Goal: Task Accomplishment & Management: Use online tool/utility

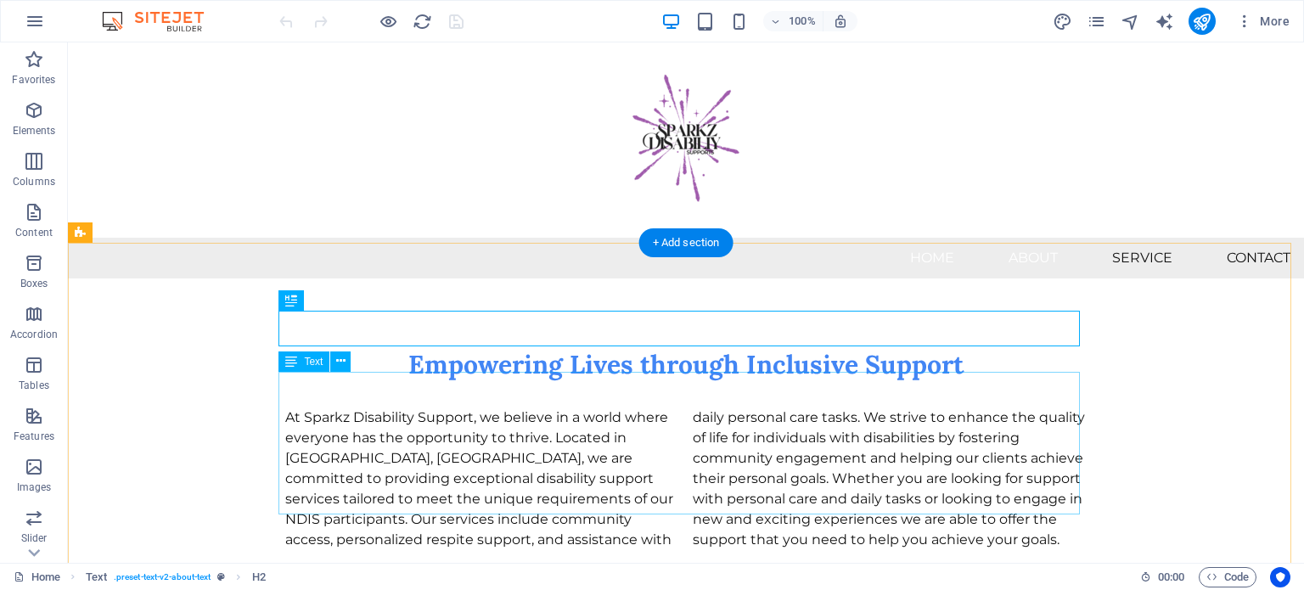
scroll to position [170, 0]
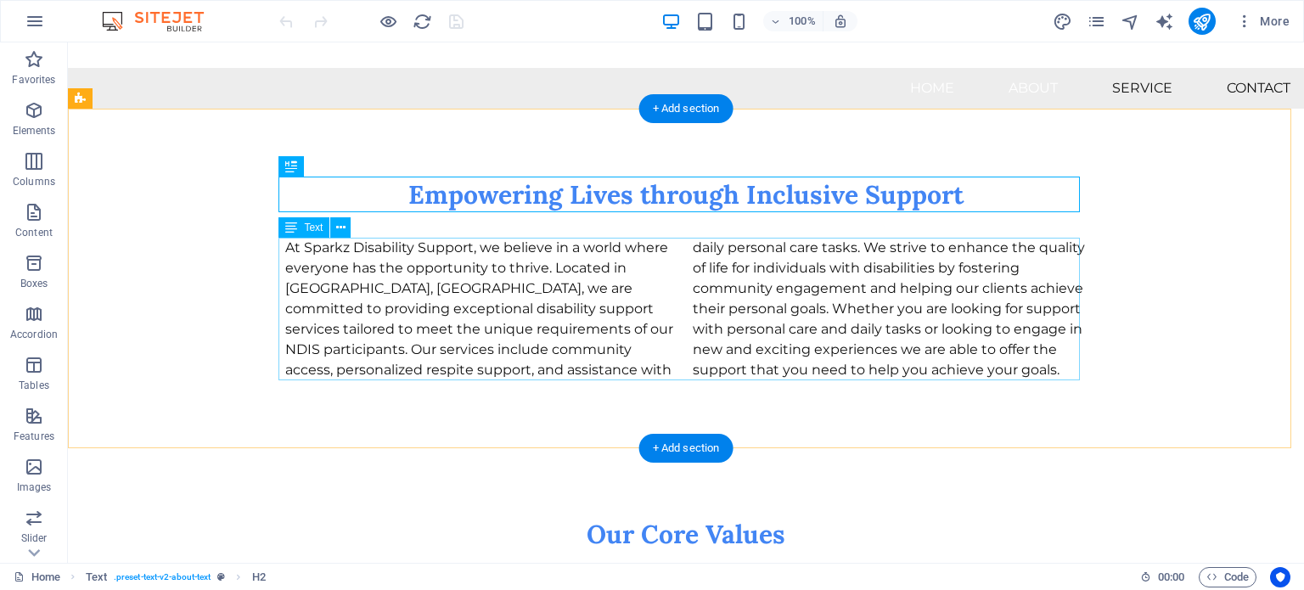
click at [490, 277] on div "At Sparkz Disability Support, we believe in a world where everyone has the oppo…" at bounding box center [686, 309] width 802 height 143
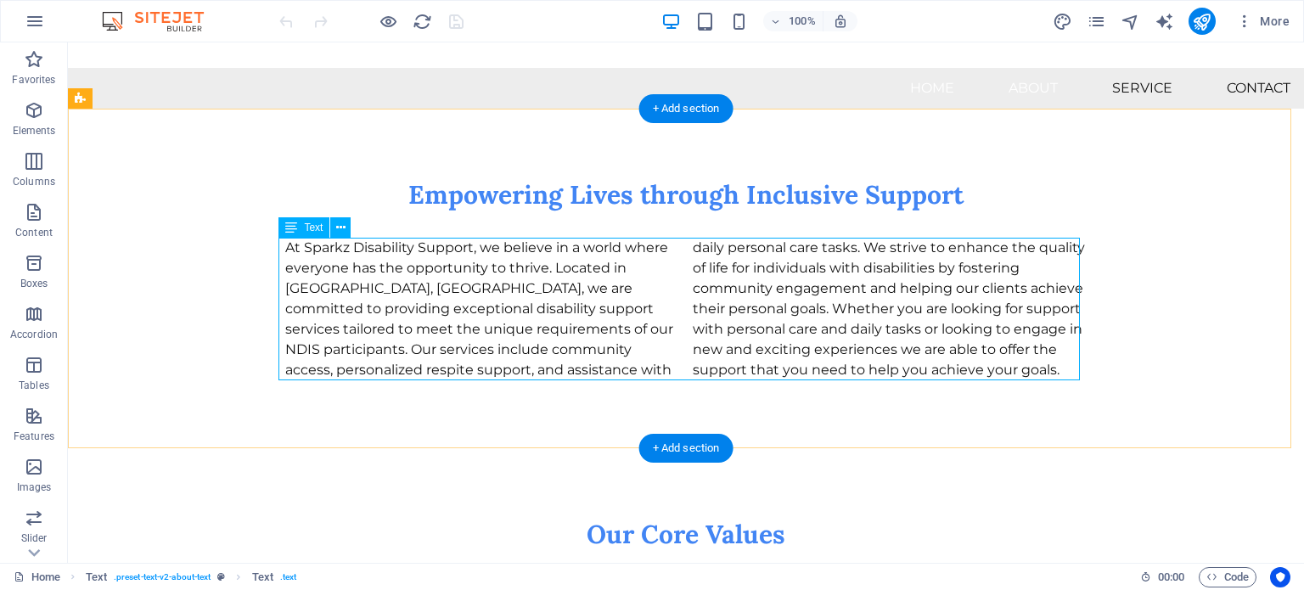
click at [445, 296] on div "At Sparkz Disability Support, we believe in a world where everyone has the oppo…" at bounding box center [686, 309] width 802 height 143
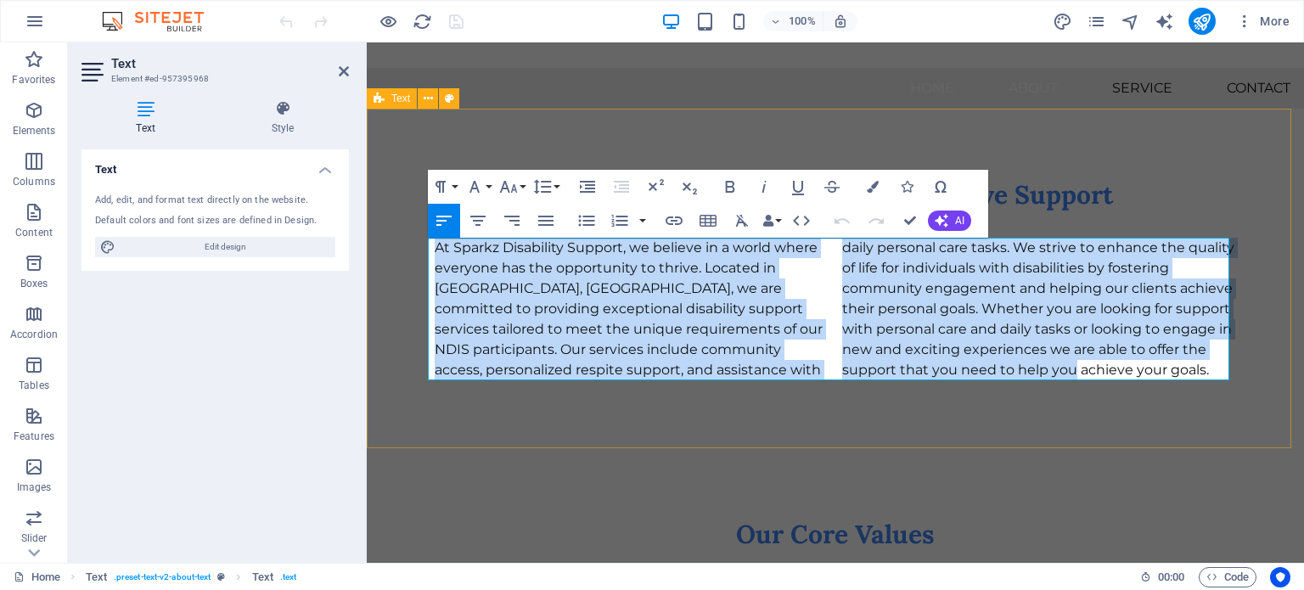
drag, startPoint x: 981, startPoint y: 369, endPoint x: 420, endPoint y: 247, distance: 573.7
click at [420, 247] on div "Empowering Lives through Inclusive Support At Sparkz Disability Support, we bel…" at bounding box center [836, 279] width 938 height 340
copy p "At Sparkz Disability Support, we believe in a world where everyone has the oppo…"
click at [589, 84] on nav "Home About Service Contact" at bounding box center [836, 88] width 938 height 41
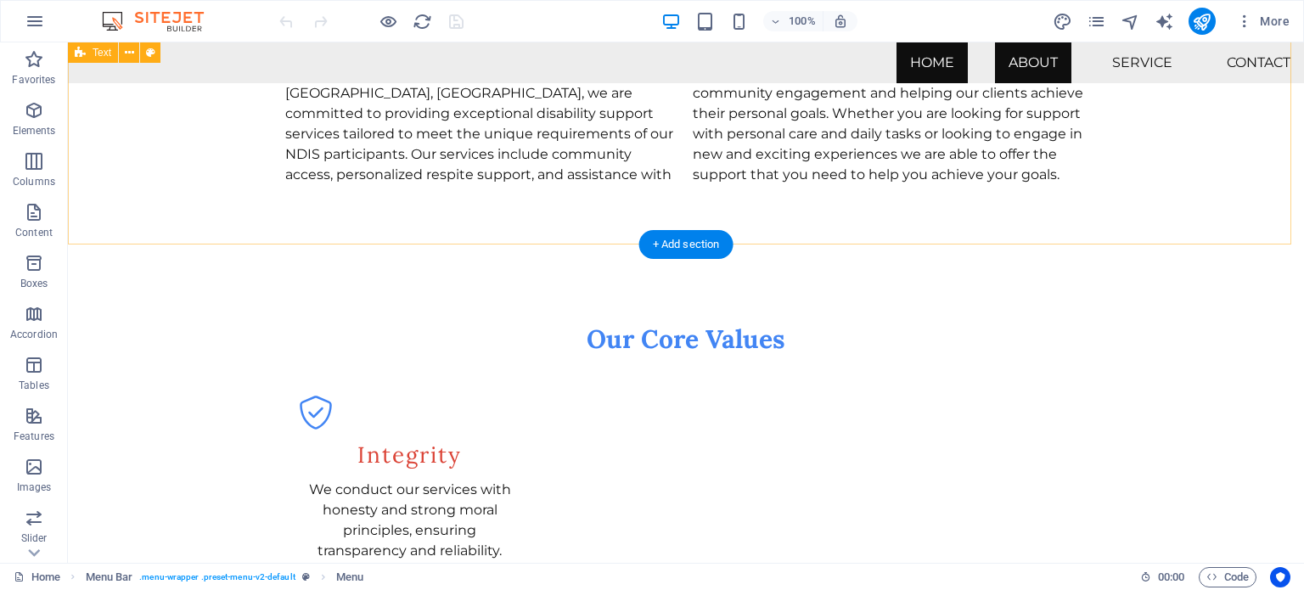
scroll to position [313, 0]
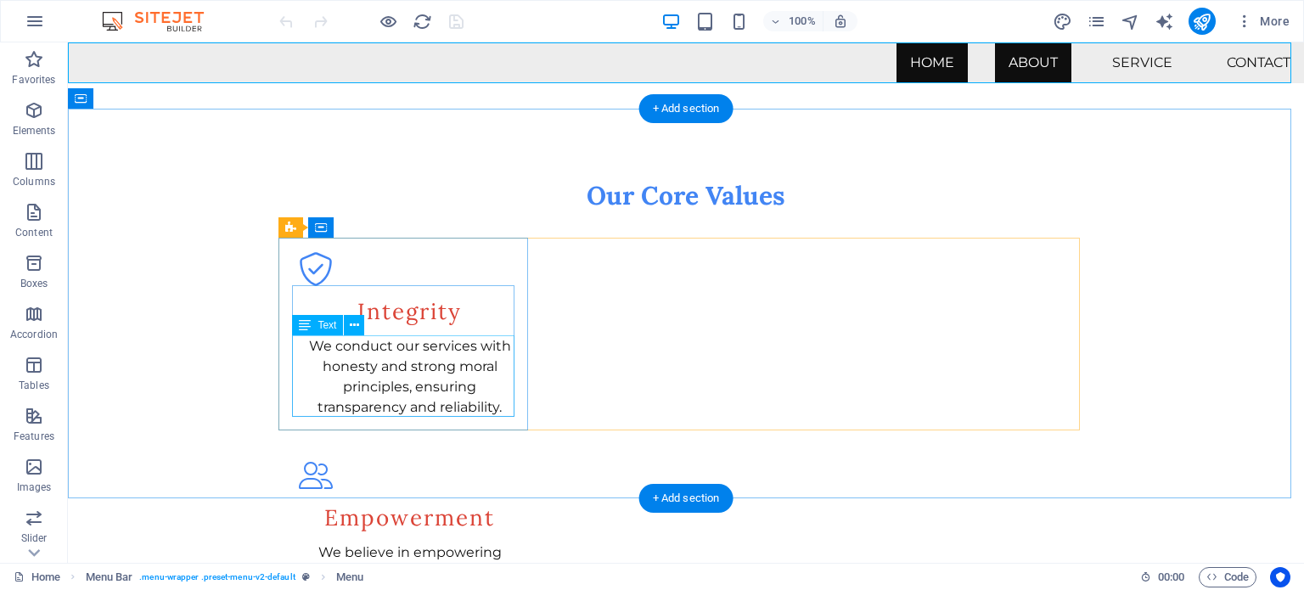
click at [442, 397] on div "We conduct our services with honesty and strong moral principles, ensuring tran…" at bounding box center [410, 377] width 222 height 82
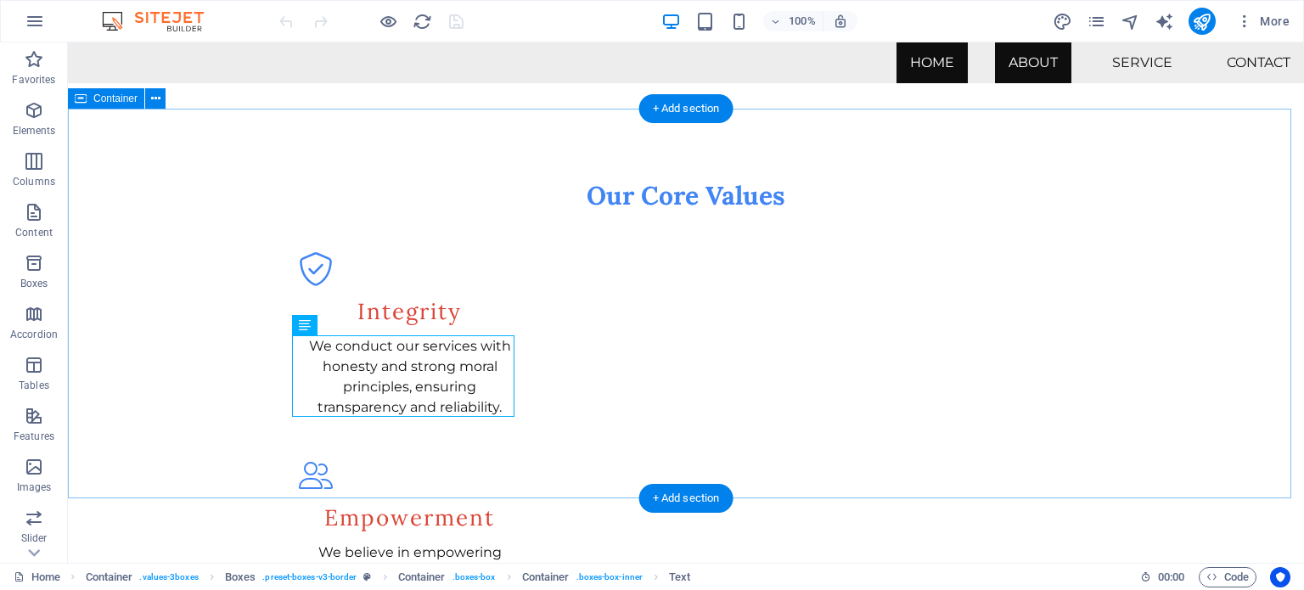
click at [177, 420] on div "Our Core Values Integrity We conduct our services with honesty and strong moral…" at bounding box center [686, 511] width 1236 height 803
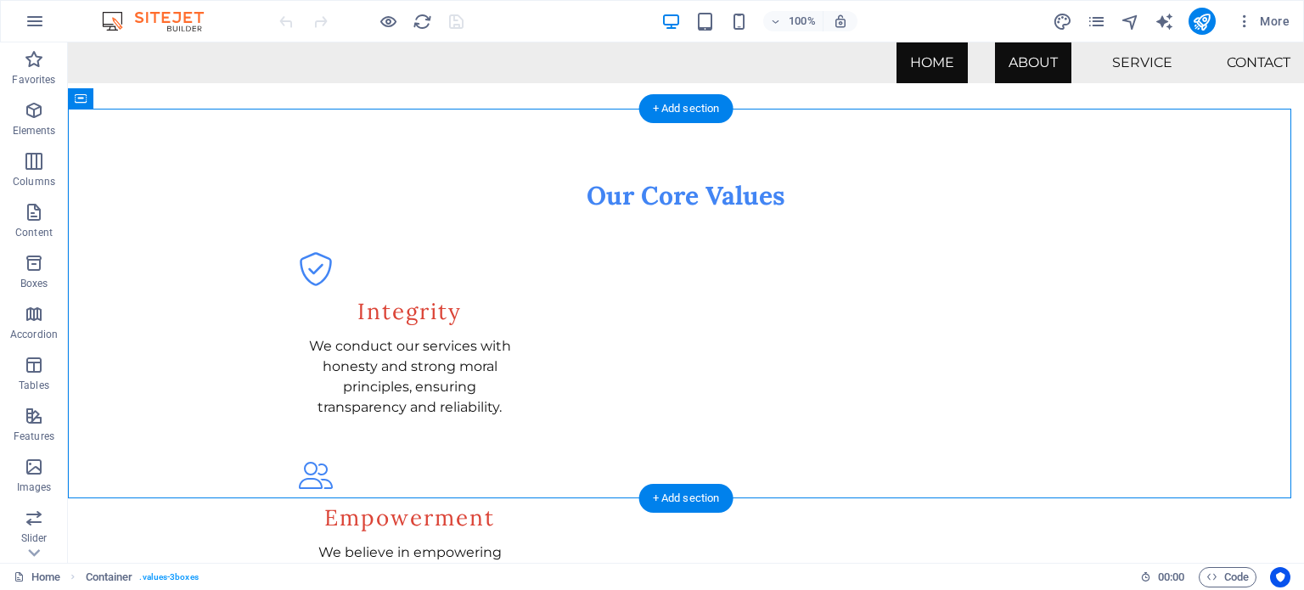
drag, startPoint x: 513, startPoint y: 453, endPoint x: 352, endPoint y: 261, distance: 250.7
click at [352, 261] on div "Our Core Values Integrity We conduct our services with honesty and strong moral…" at bounding box center [686, 511] width 1236 height 803
click at [352, 301] on div "Integrity" at bounding box center [410, 311] width 222 height 33
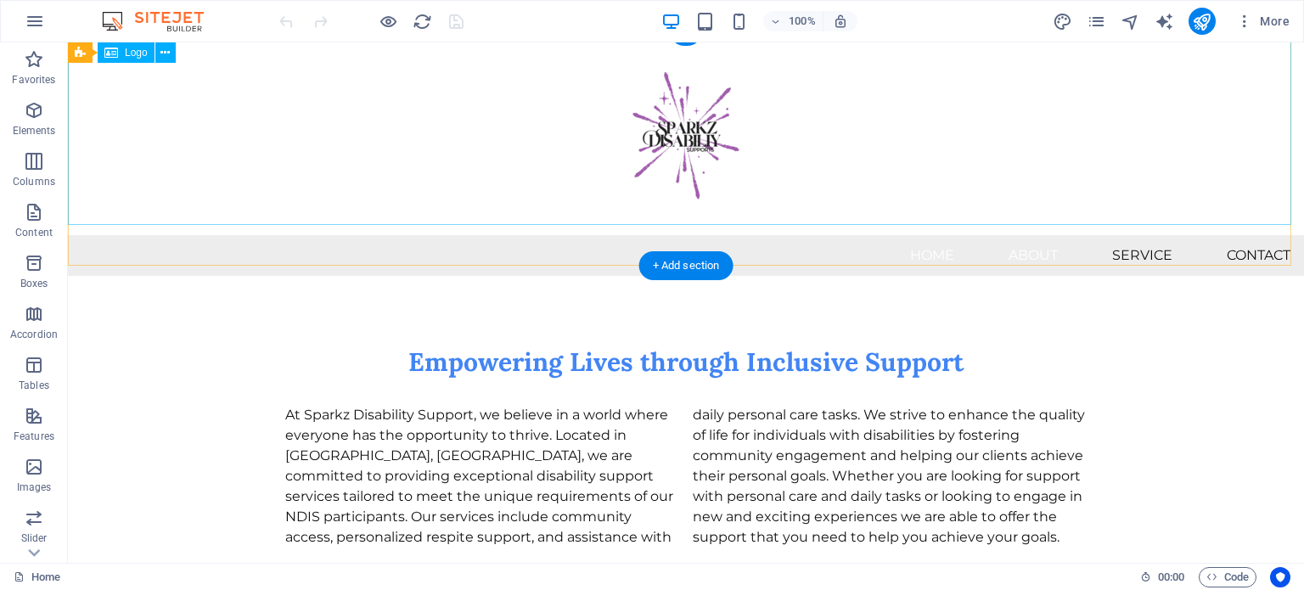
scroll to position [0, 0]
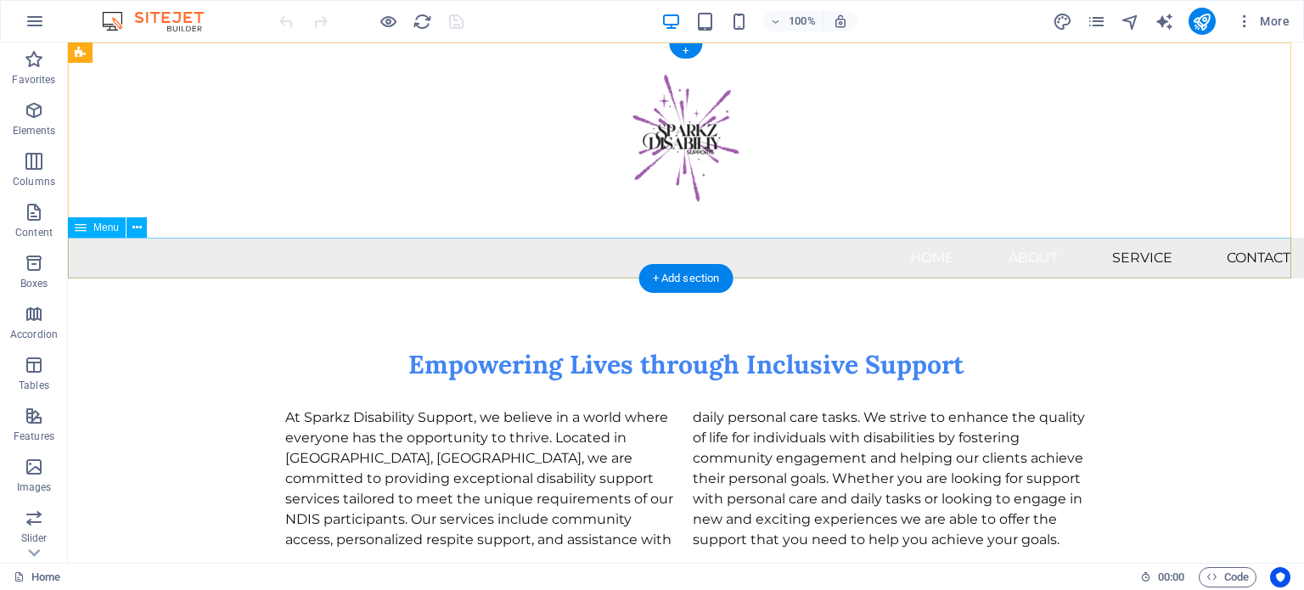
click at [1232, 256] on nav "Home About Service Contact" at bounding box center [686, 258] width 1236 height 41
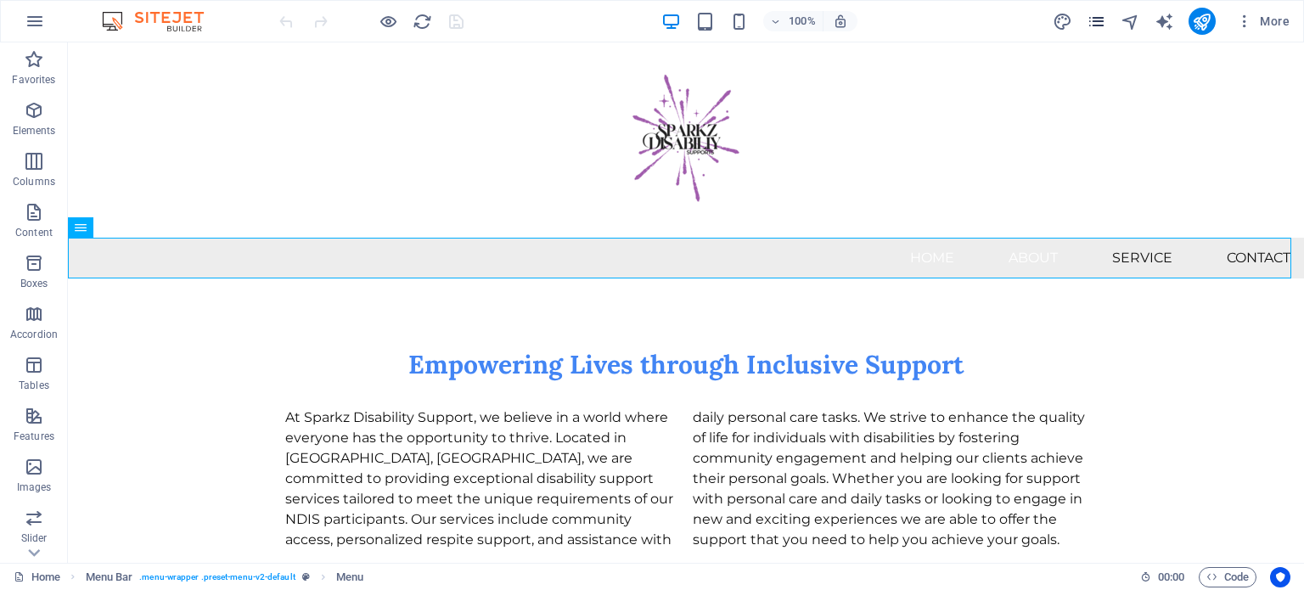
click at [1098, 26] on icon "pages" at bounding box center [1097, 22] width 20 height 20
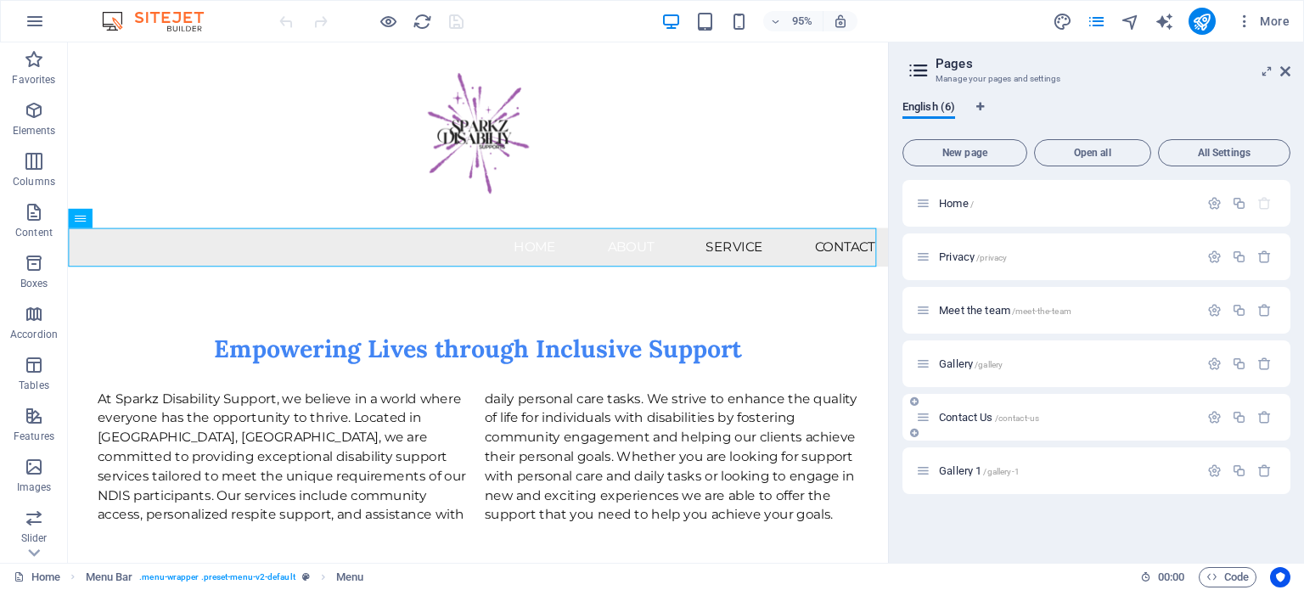
click at [971, 410] on div "Contact Us /contact-us" at bounding box center [1057, 418] width 283 height 20
click at [961, 413] on span "Contact Us /contact-us" at bounding box center [989, 417] width 100 height 13
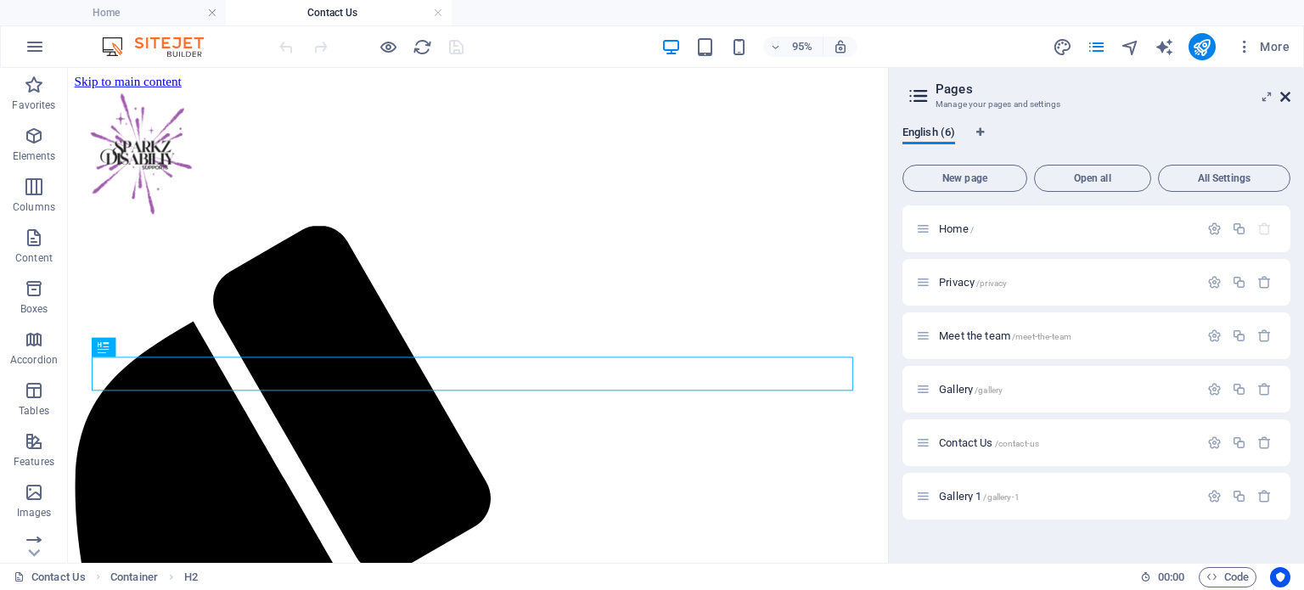
click at [1284, 100] on icon at bounding box center [1286, 97] width 10 height 14
